Goal: Task Accomplishment & Management: Use online tool/utility

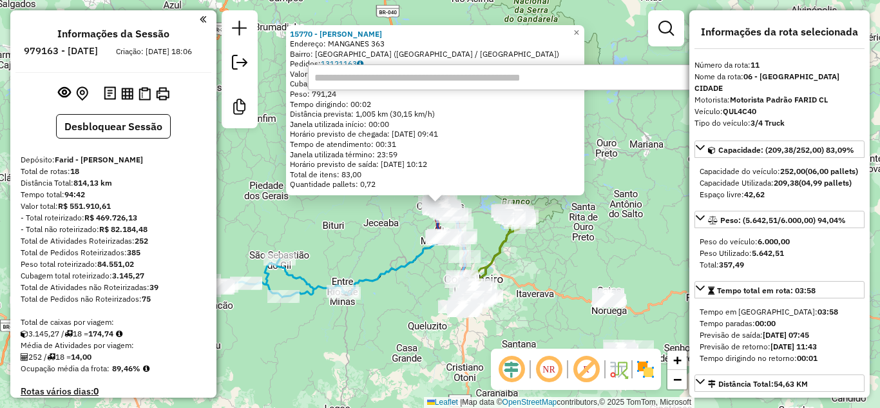
select select "**********"
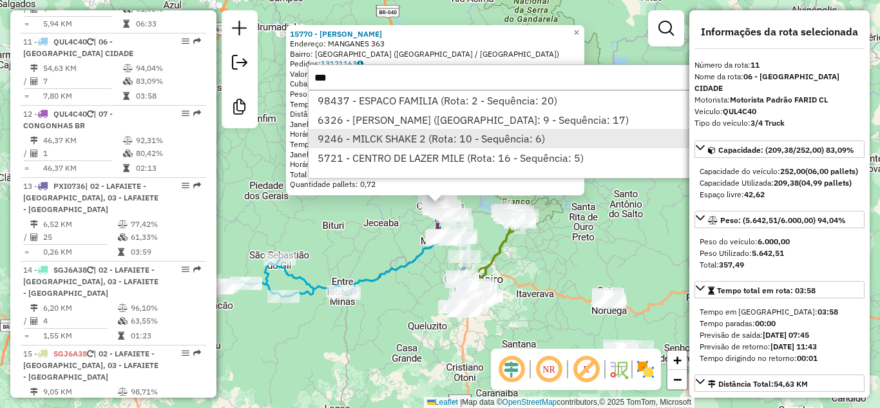
type input "***"
click at [392, 131] on li "9246 - MILCK SHAKE 2 (Rota: 10 - Sequência: 6)" at bounding box center [501, 138] width 385 height 19
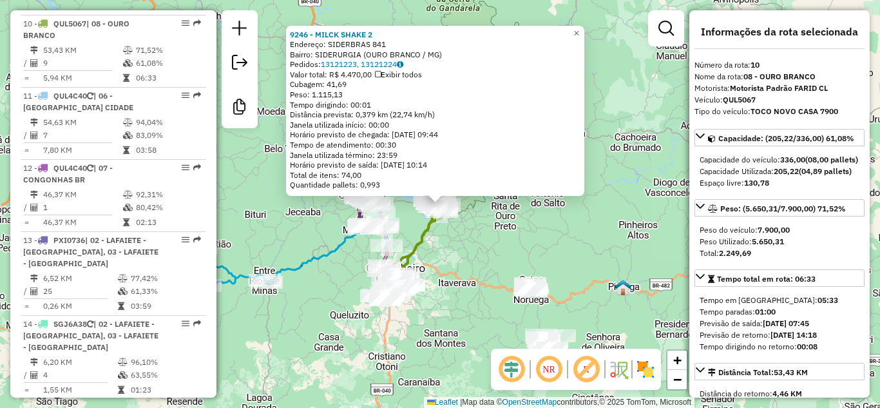
scroll to position [1200, 0]
